Goal: Book appointment/travel/reservation

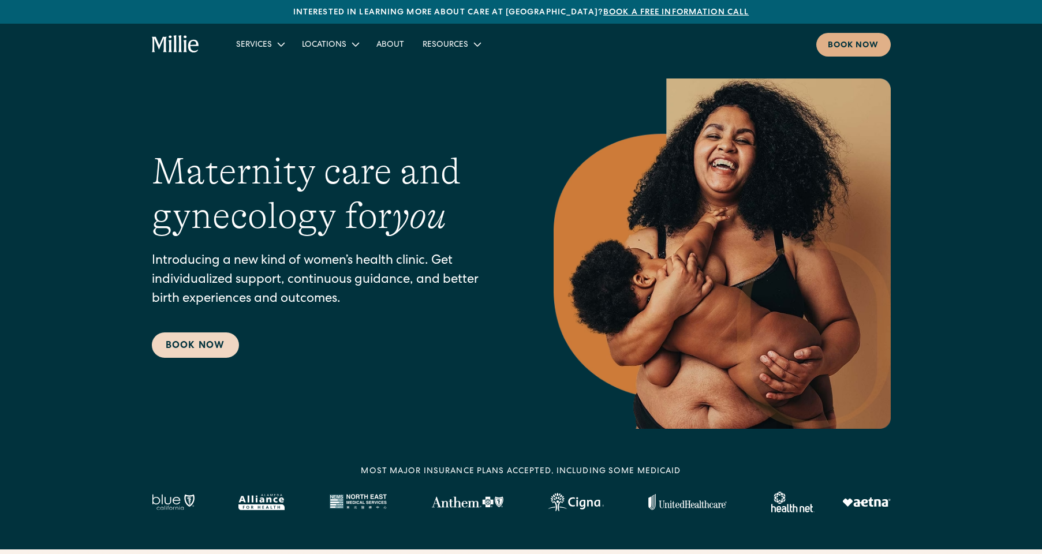
click at [215, 348] on link "Book Now" at bounding box center [195, 344] width 87 height 25
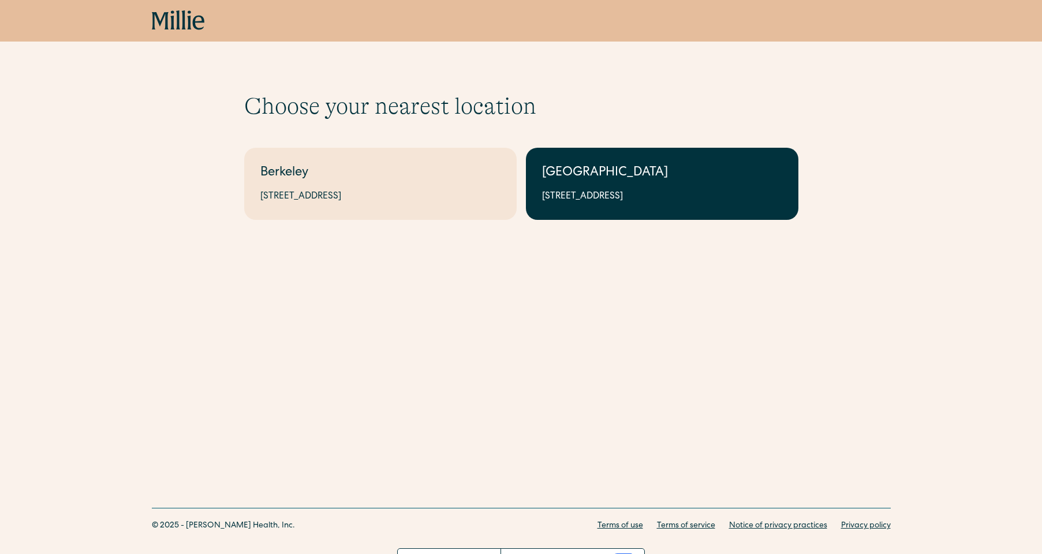
click at [620, 207] on link "South Bay 1471 Saratoga Ave, Suite 101, San Jose, CA 95129" at bounding box center [662, 184] width 272 height 72
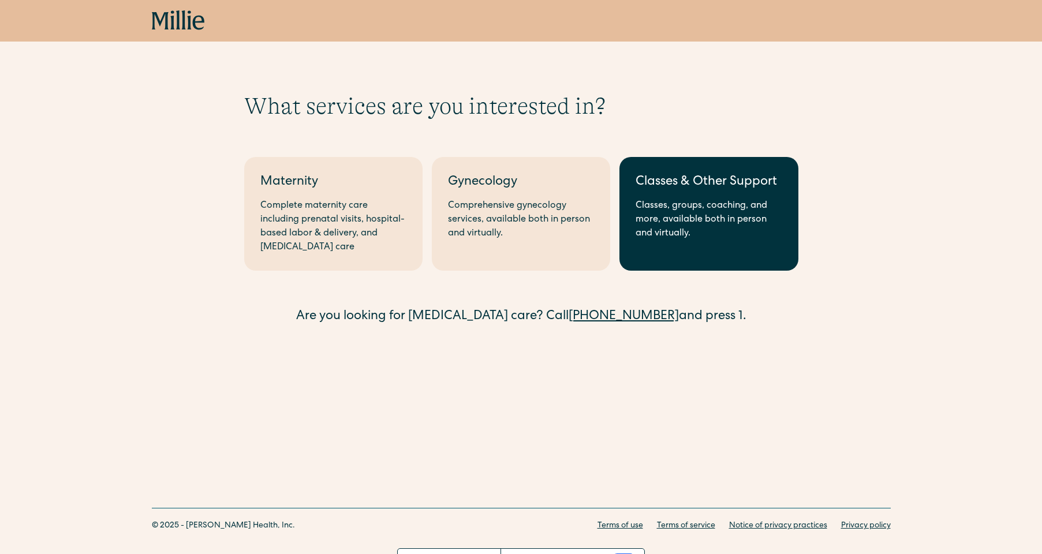
click at [659, 212] on div "Classes, groups, coaching, and more, available both in person and virtually." at bounding box center [708, 220] width 146 height 42
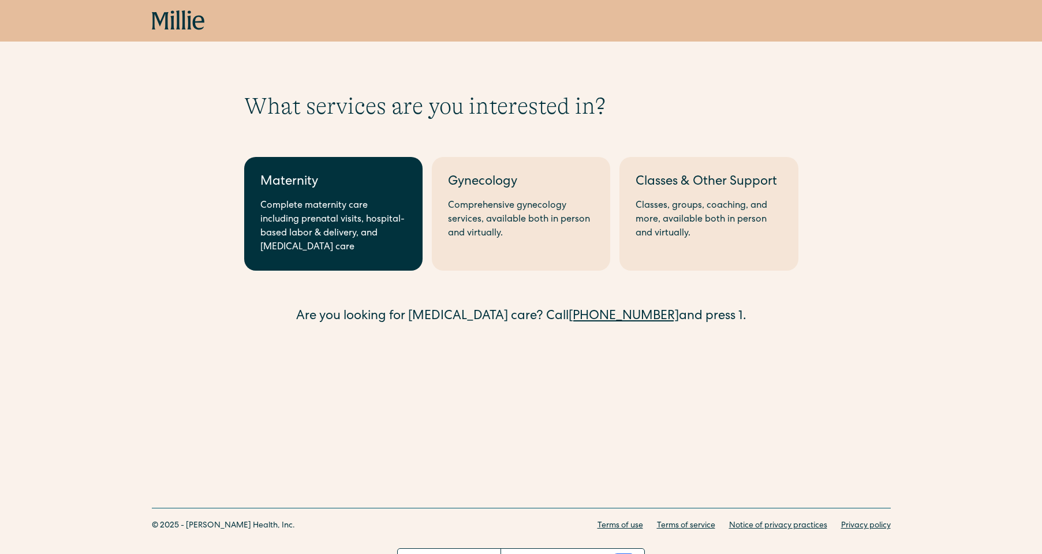
click at [300, 203] on div "Complete maternity care including prenatal visits, hospital-based labor & deliv…" at bounding box center [333, 226] width 146 height 55
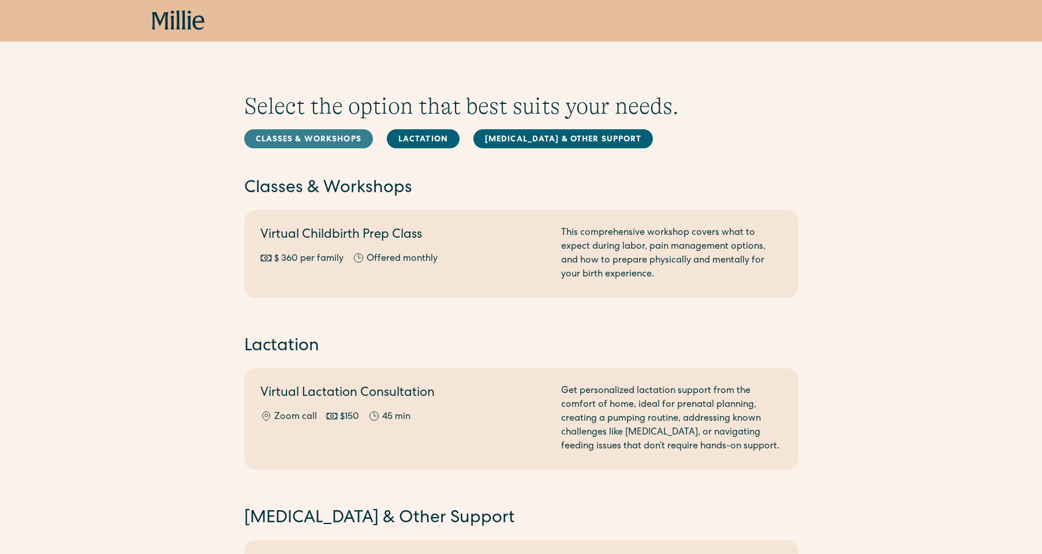
click at [300, 142] on link "Classes & Workshops" at bounding box center [308, 138] width 129 height 19
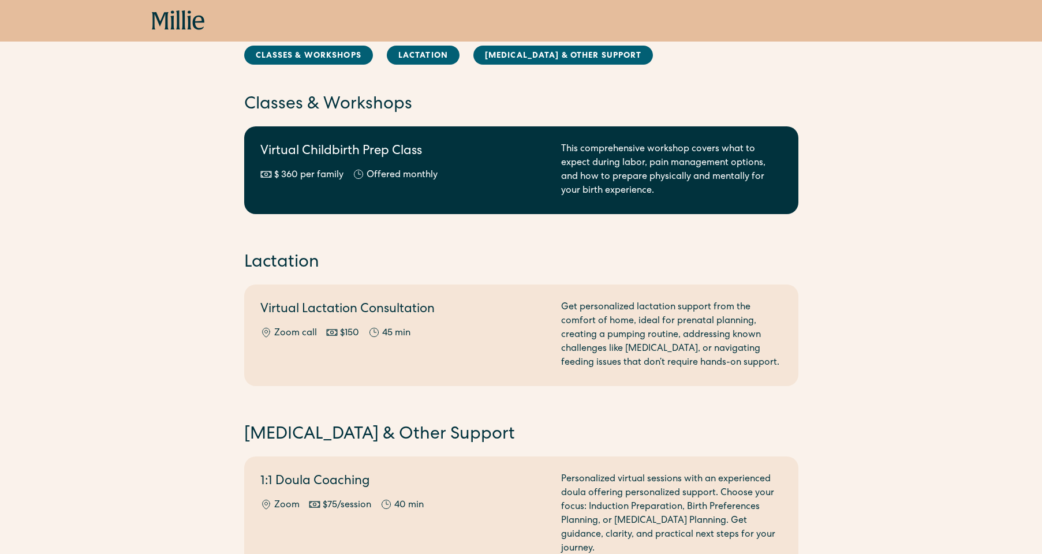
scroll to position [84, 0]
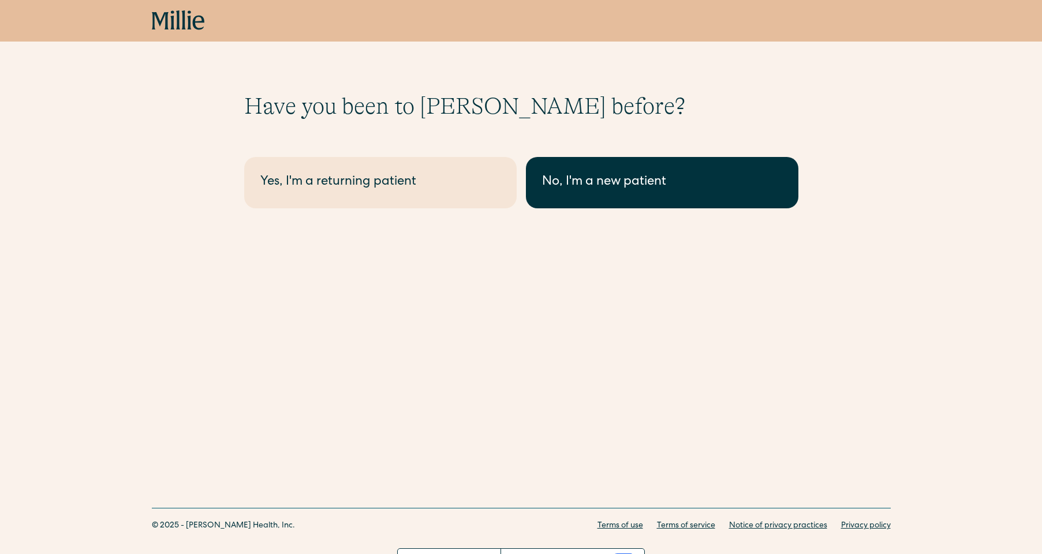
click at [563, 182] on div "No, I'm a new patient" at bounding box center [662, 182] width 240 height 19
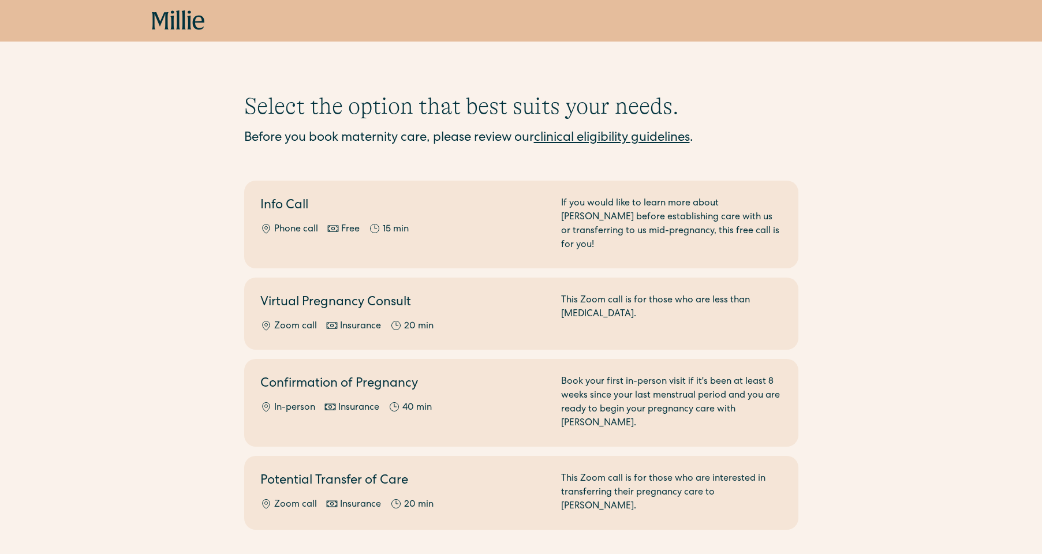
click at [577, 140] on link "clinical eligibility guidelines" at bounding box center [612, 138] width 156 height 13
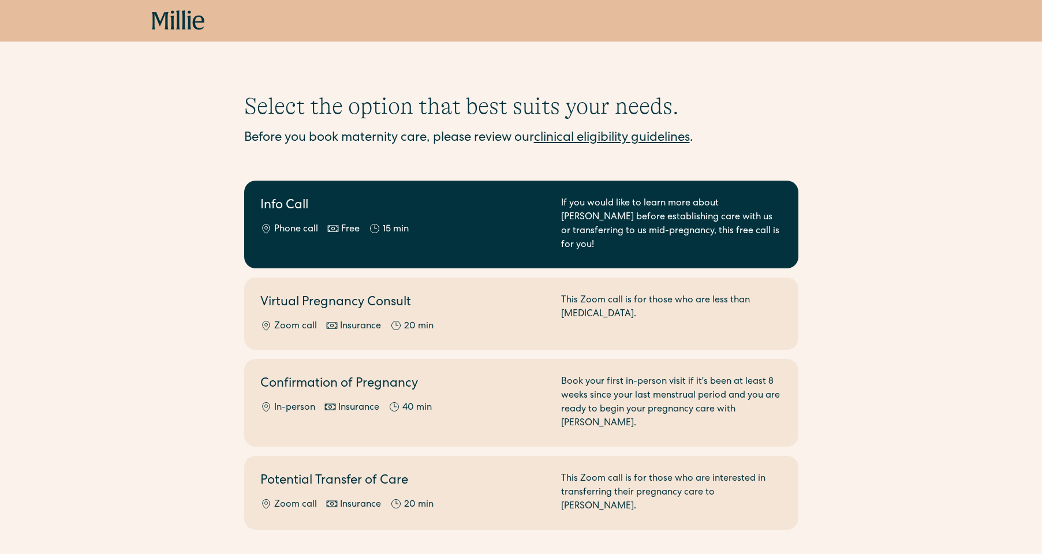
click at [695, 211] on div "If you would like to learn more about Millie before establishing care with us o…" at bounding box center [671, 224] width 221 height 55
click at [440, 222] on div "Info Call Phone call Free 15 min" at bounding box center [403, 224] width 287 height 55
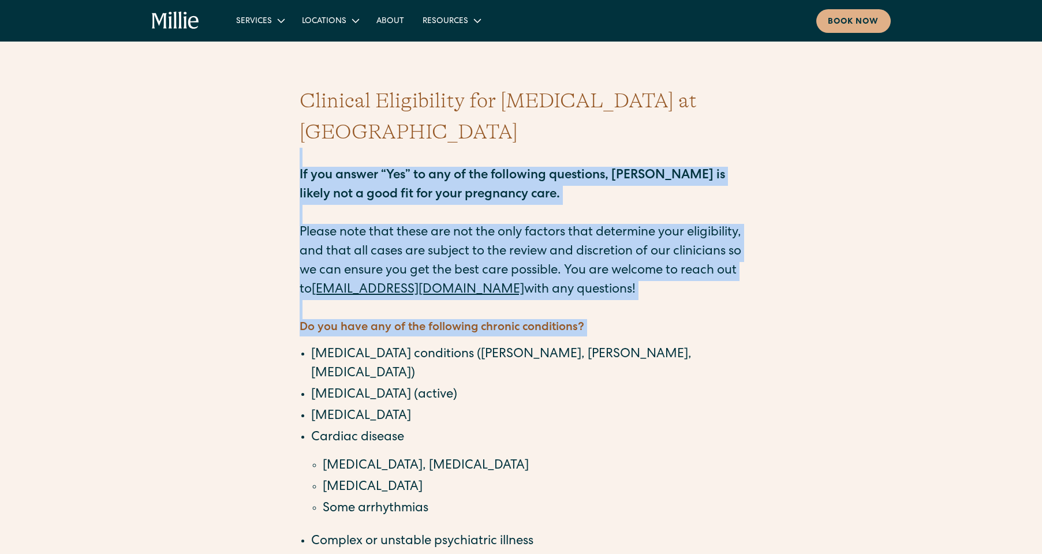
drag, startPoint x: 393, startPoint y: 128, endPoint x: 379, endPoint y: 305, distance: 177.2
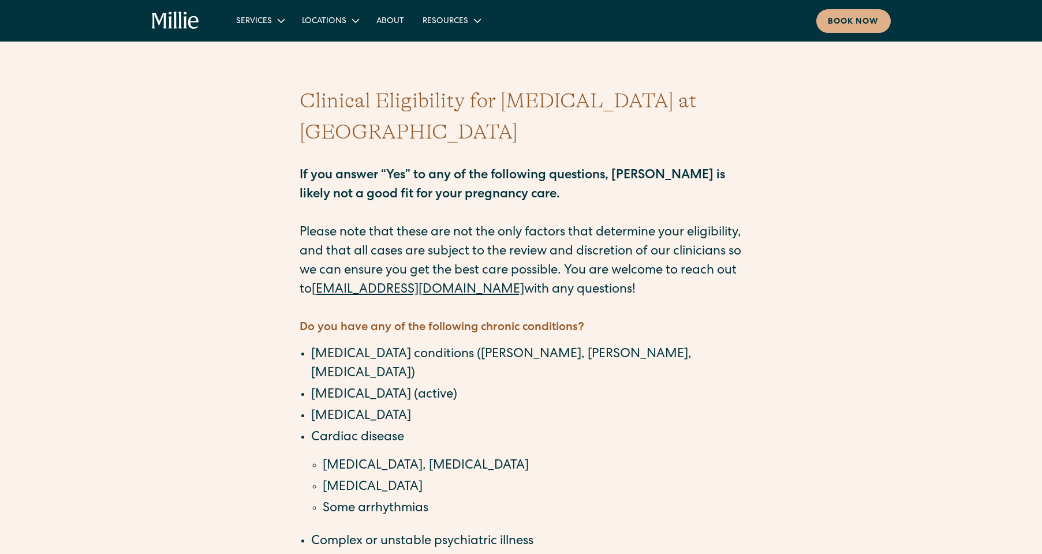
click at [379, 322] on strong "Do you have any of the following chronic conditions?" at bounding box center [442, 328] width 285 height 12
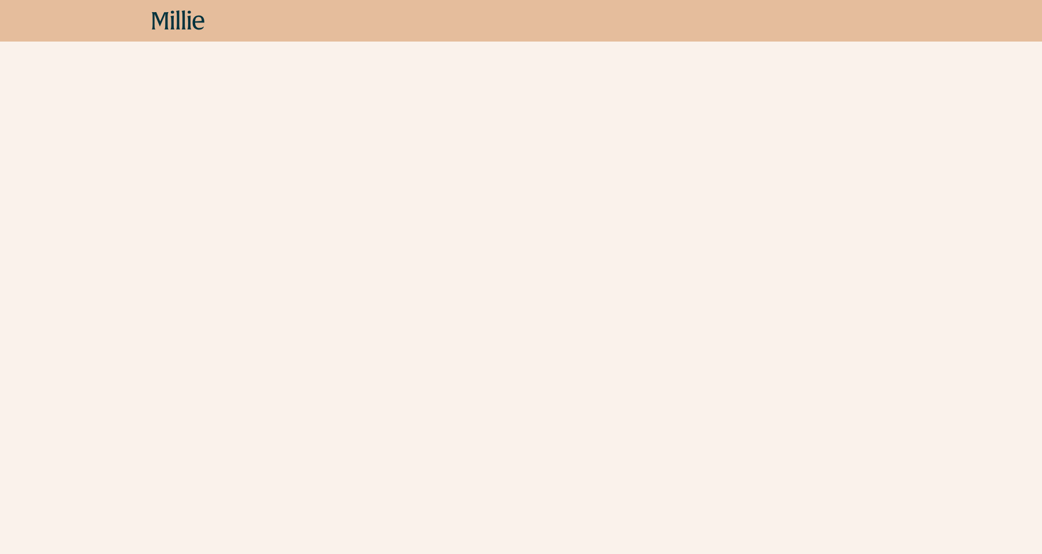
scroll to position [369, 0]
